Goal: Task Accomplishment & Management: Manage account settings

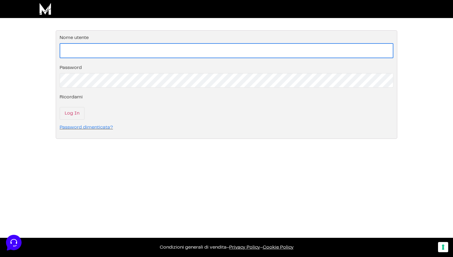
click at [114, 50] on input "Nome utente" at bounding box center [226, 50] width 333 height 15
paste input "[EMAIL_ADDRESS][DOMAIN_NAME]"
type input "[EMAIL_ADDRESS][DOMAIN_NAME]"
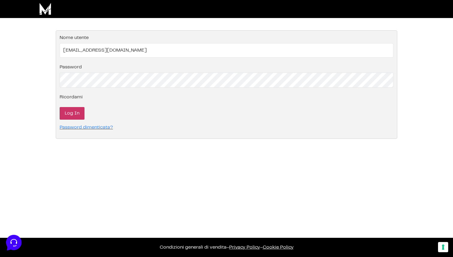
click at [79, 111] on input "Log In" at bounding box center [72, 113] width 25 height 13
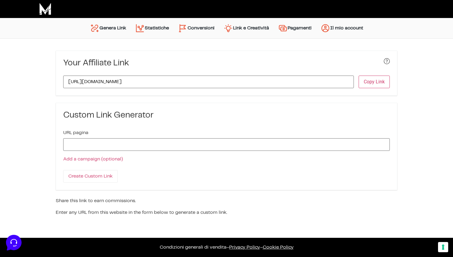
click at [153, 33] on link "Statistiche" at bounding box center [152, 28] width 43 height 14
